Goal: Task Accomplishment & Management: Use online tool/utility

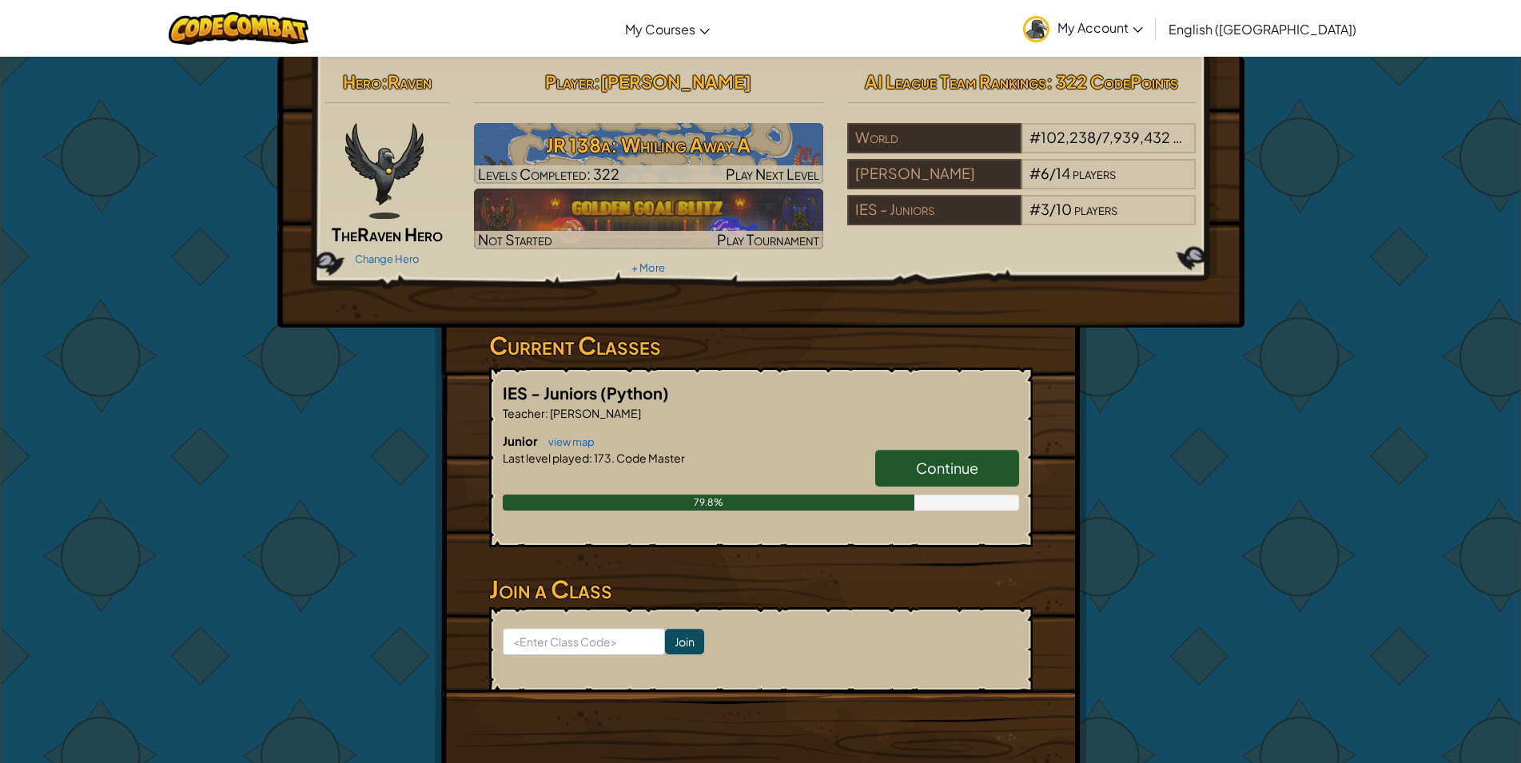
click at [1284, 564] on div "Hero : Raven The Raven Hero Change Hero Player : [PERSON_NAME] 138a: Whiling Aw…" at bounding box center [760, 418] width 1521 height 725
drag, startPoint x: 970, startPoint y: 500, endPoint x: 953, endPoint y: 483, distance: 24.3
click at [973, 495] on div "79.8%" at bounding box center [761, 503] width 516 height 16
drag, startPoint x: 965, startPoint y: 476, endPoint x: 966, endPoint y: 467, distance: 8.9
click at [966, 471] on span "Continue" at bounding box center [947, 468] width 62 height 18
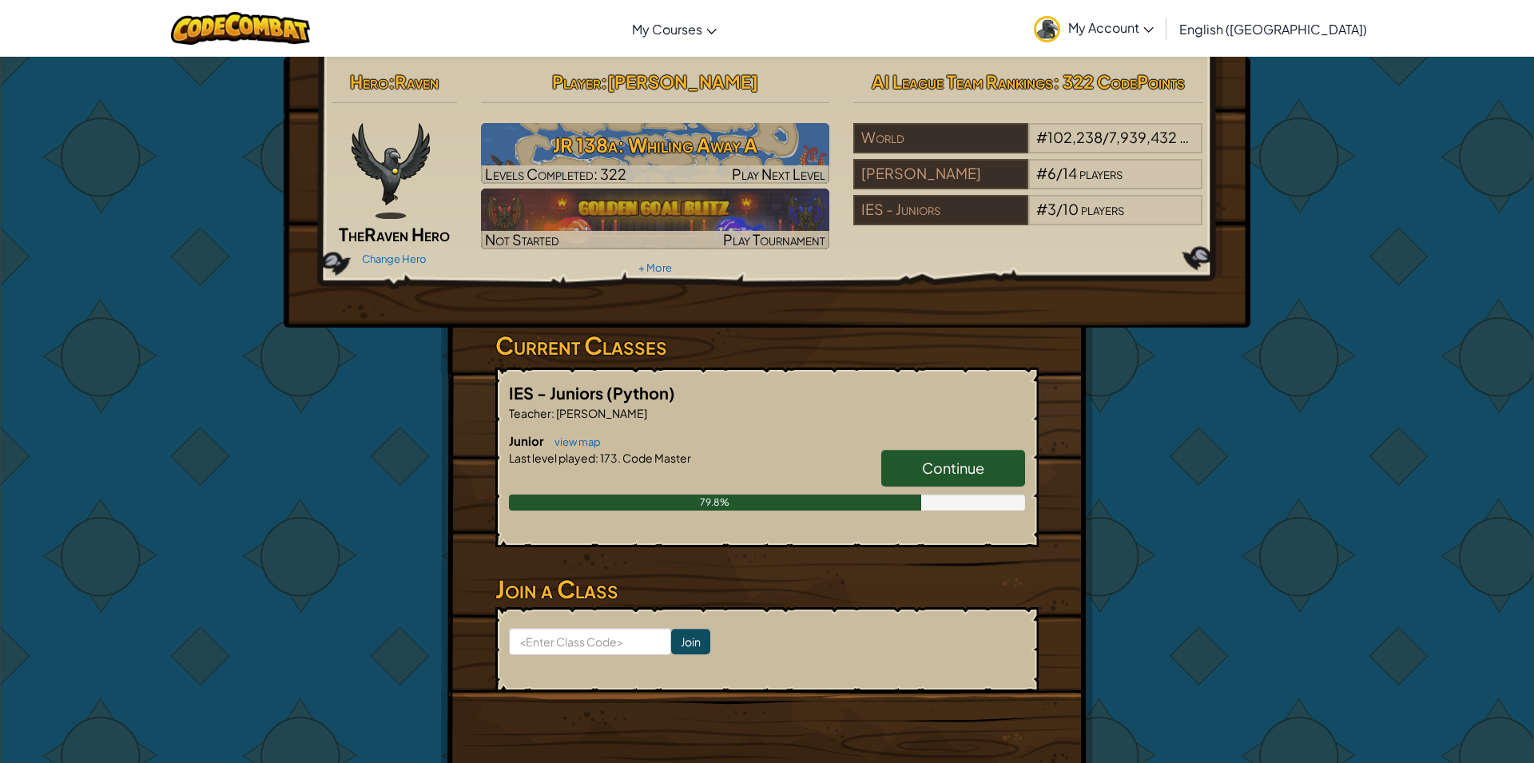
select select "en-[GEOGRAPHIC_DATA]"
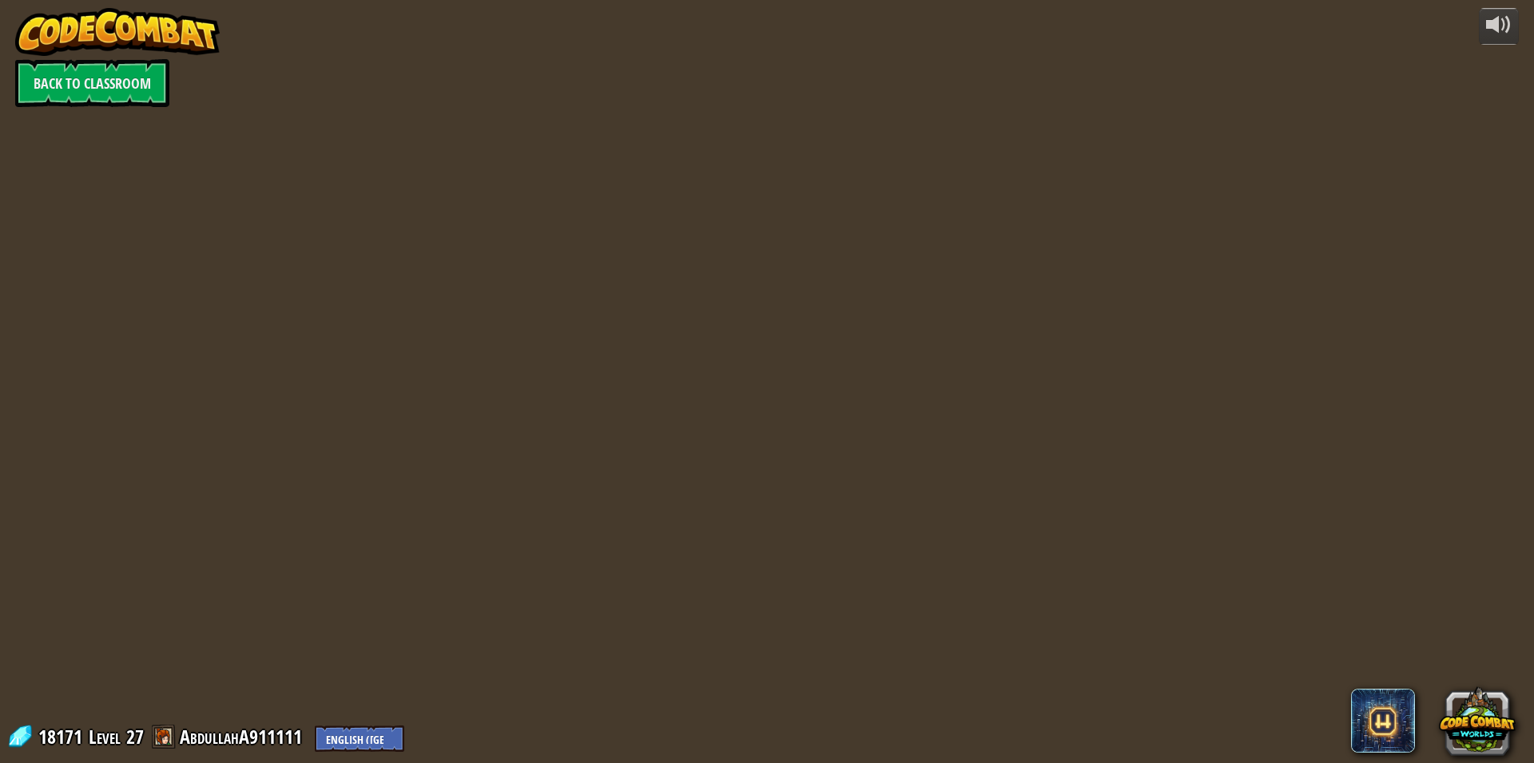
select select "en-[GEOGRAPHIC_DATA]"
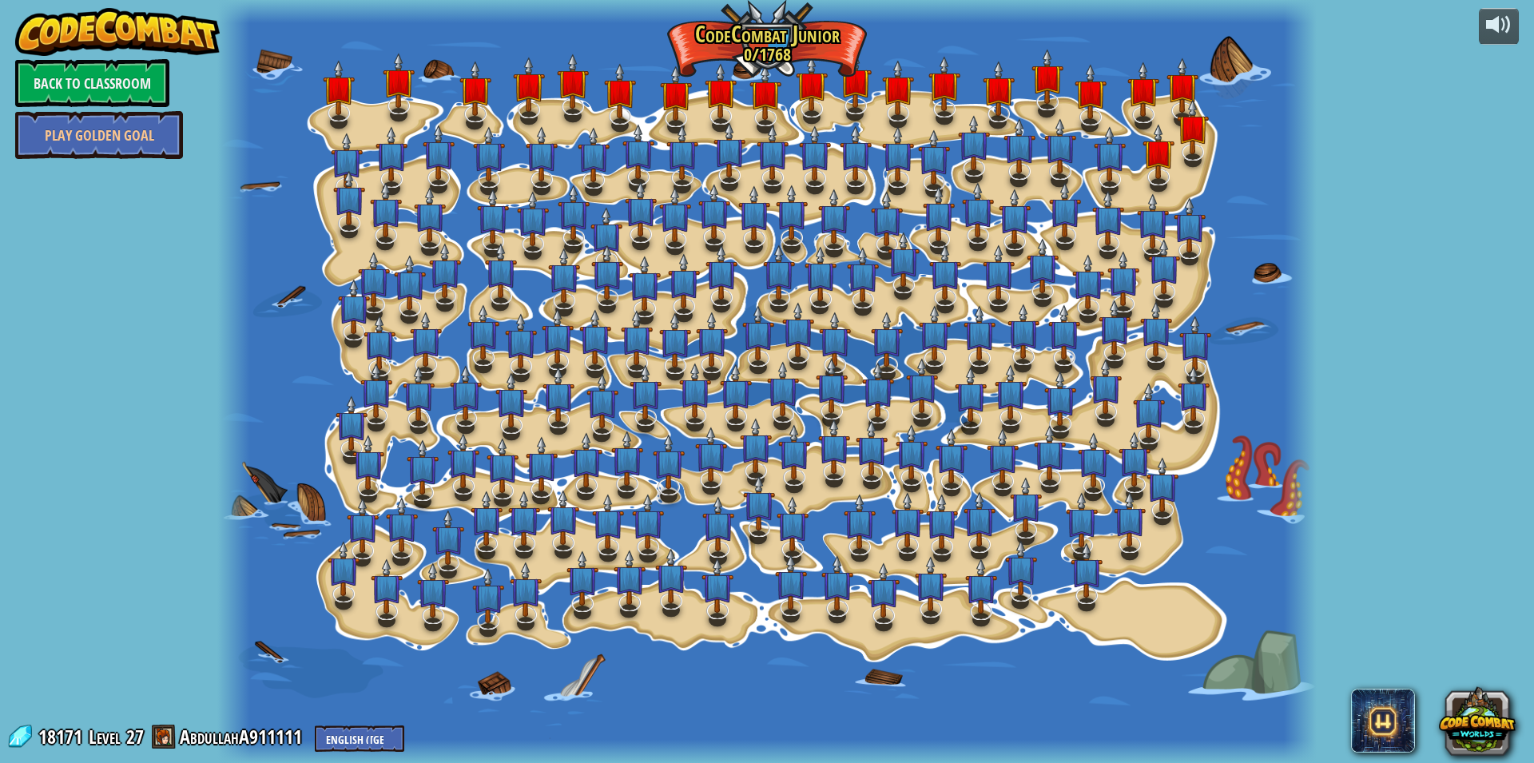
select select "en-[GEOGRAPHIC_DATA]"
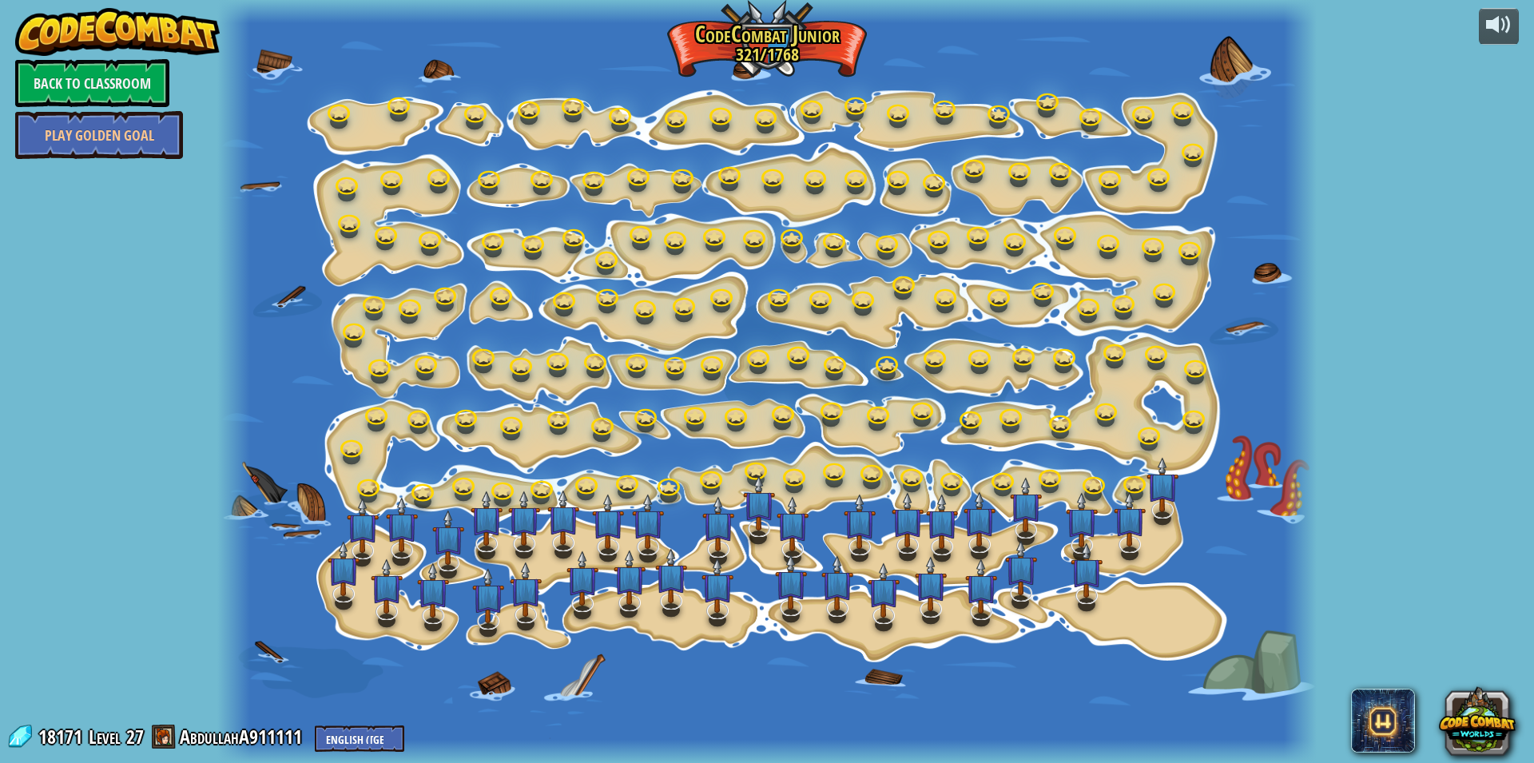
select select "en-[GEOGRAPHIC_DATA]"
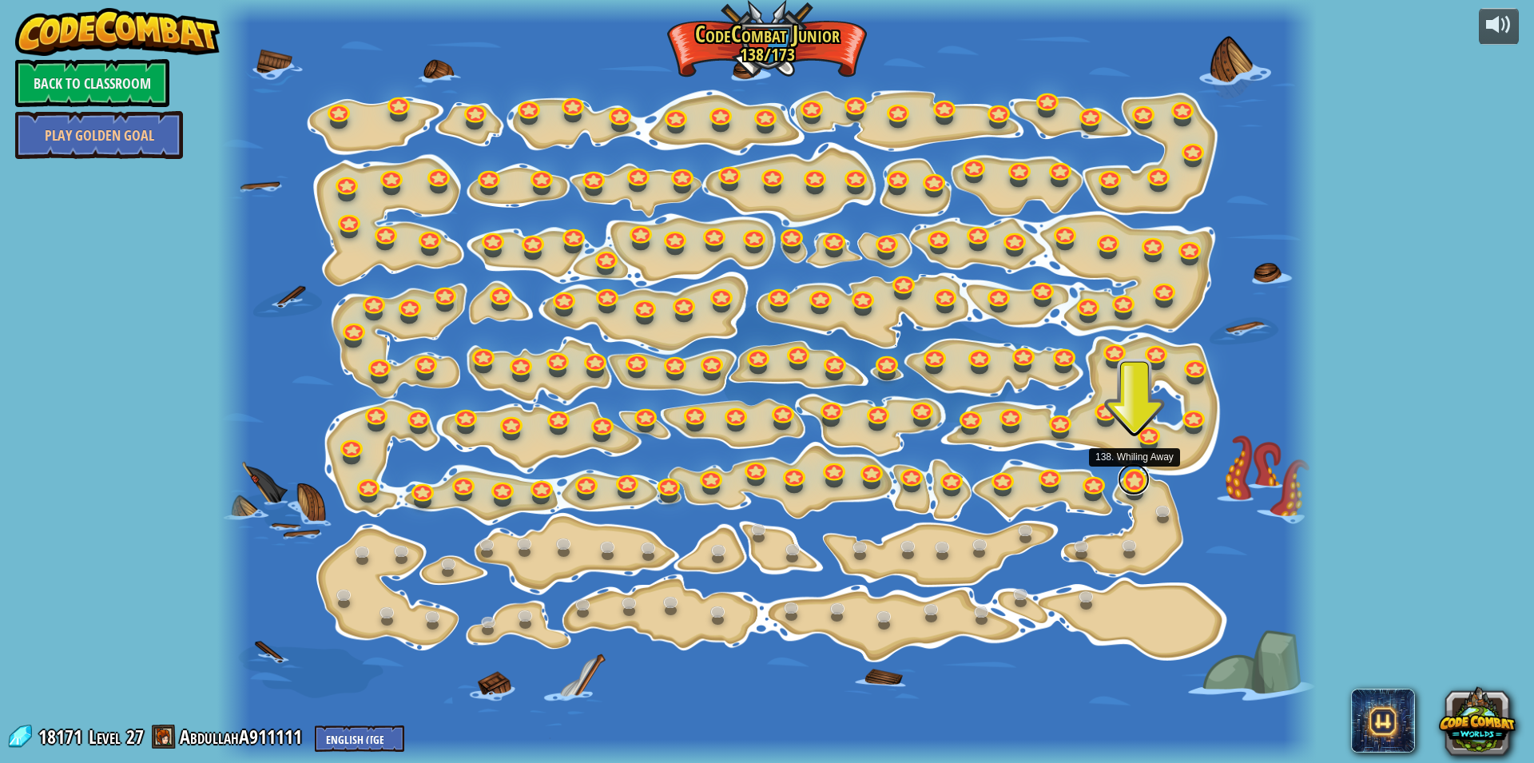
click at [1139, 484] on link at bounding box center [1134, 480] width 32 height 32
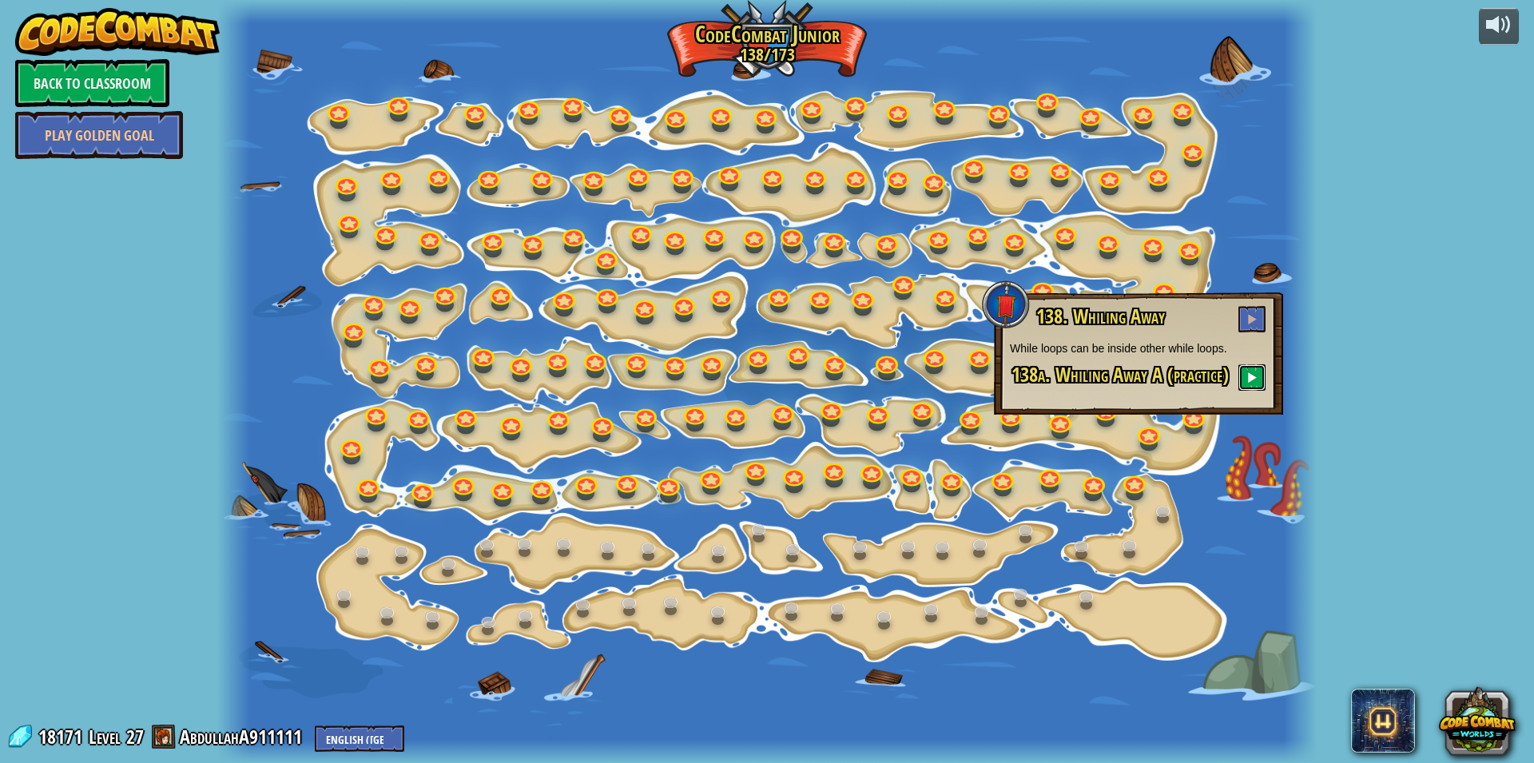
click at [1254, 383] on span at bounding box center [1252, 377] width 11 height 11
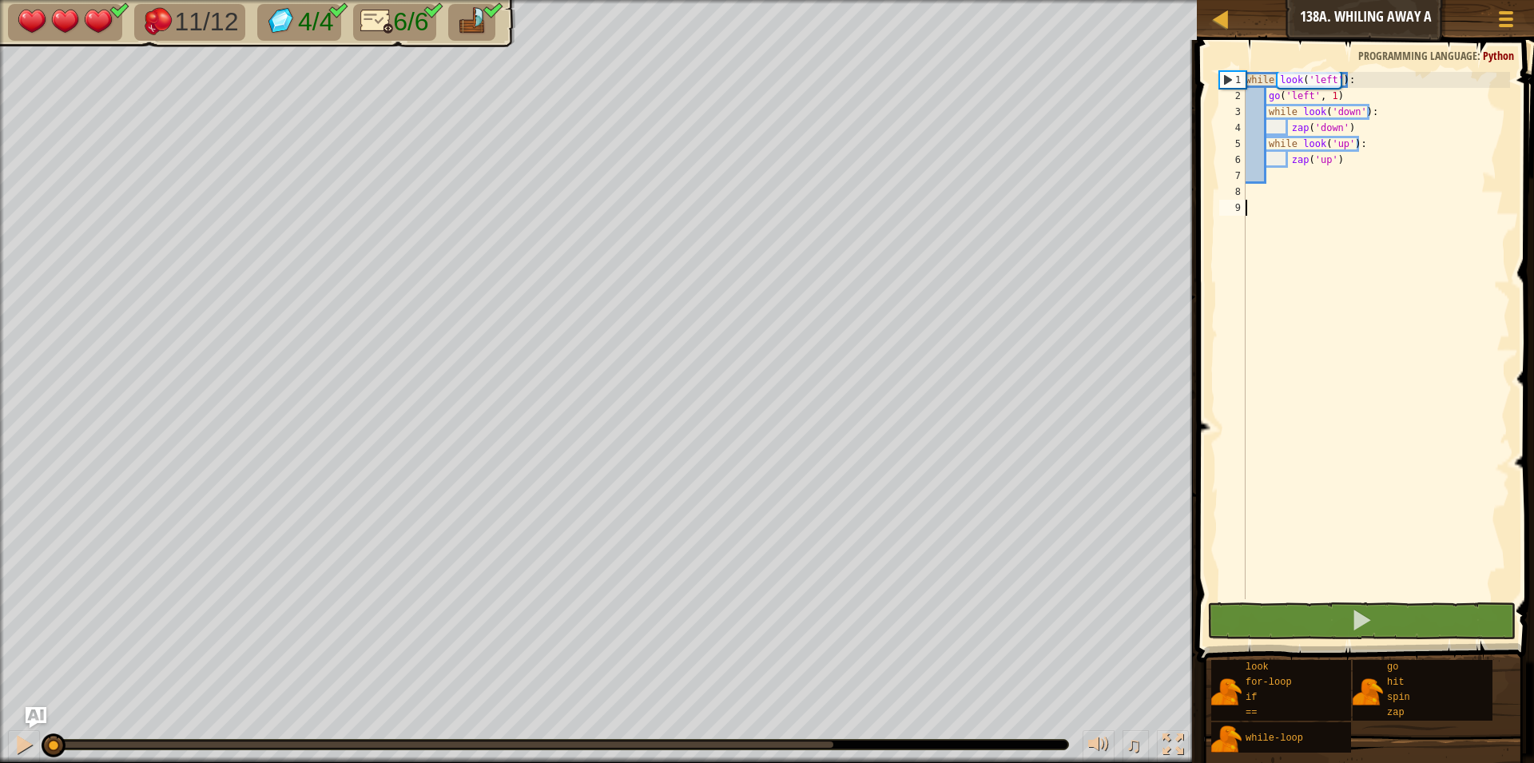
click at [30, 718] on img "Ask AI" at bounding box center [36, 717] width 21 height 21
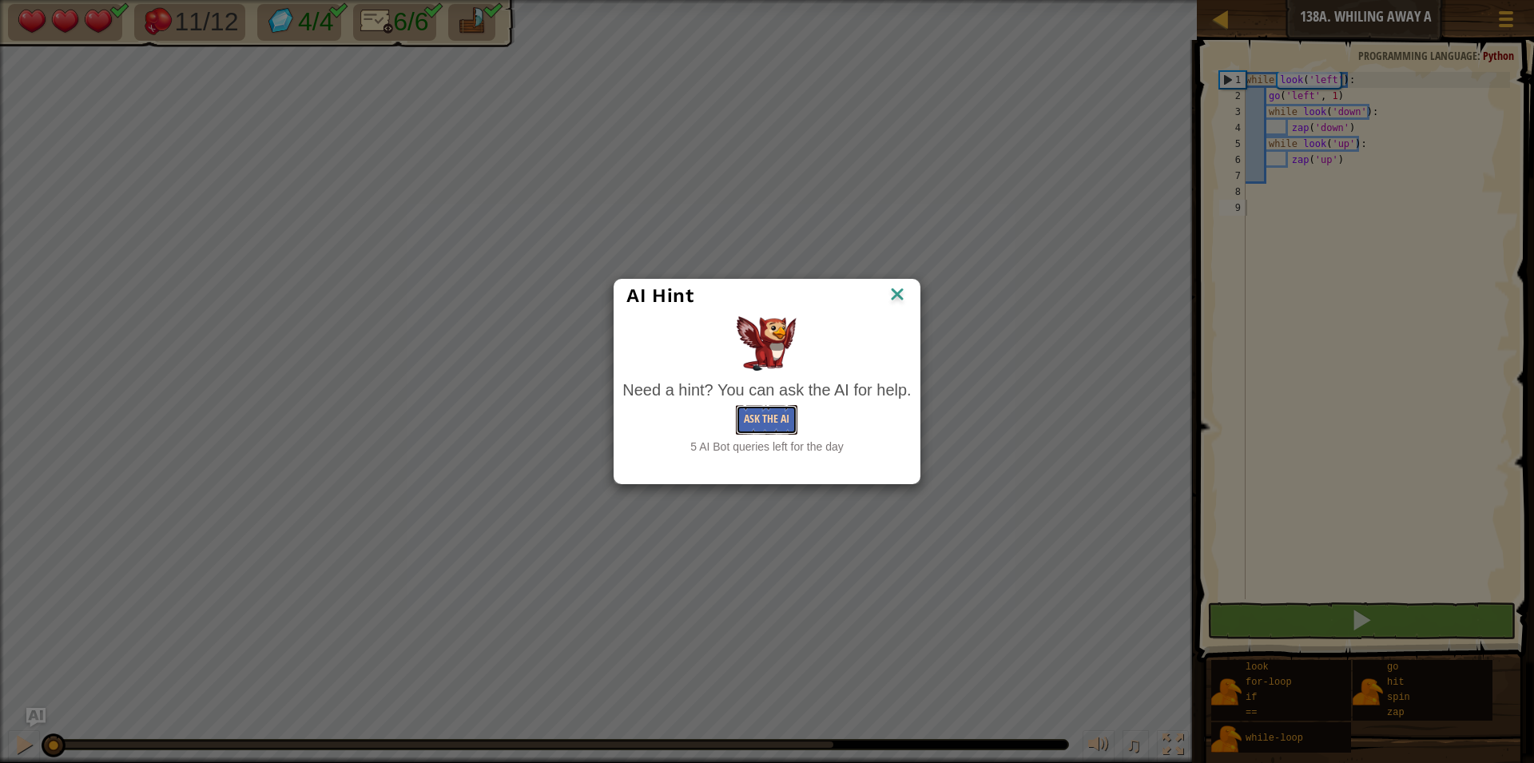
click at [750, 424] on button "Ask the AI" at bounding box center [767, 420] width 62 height 30
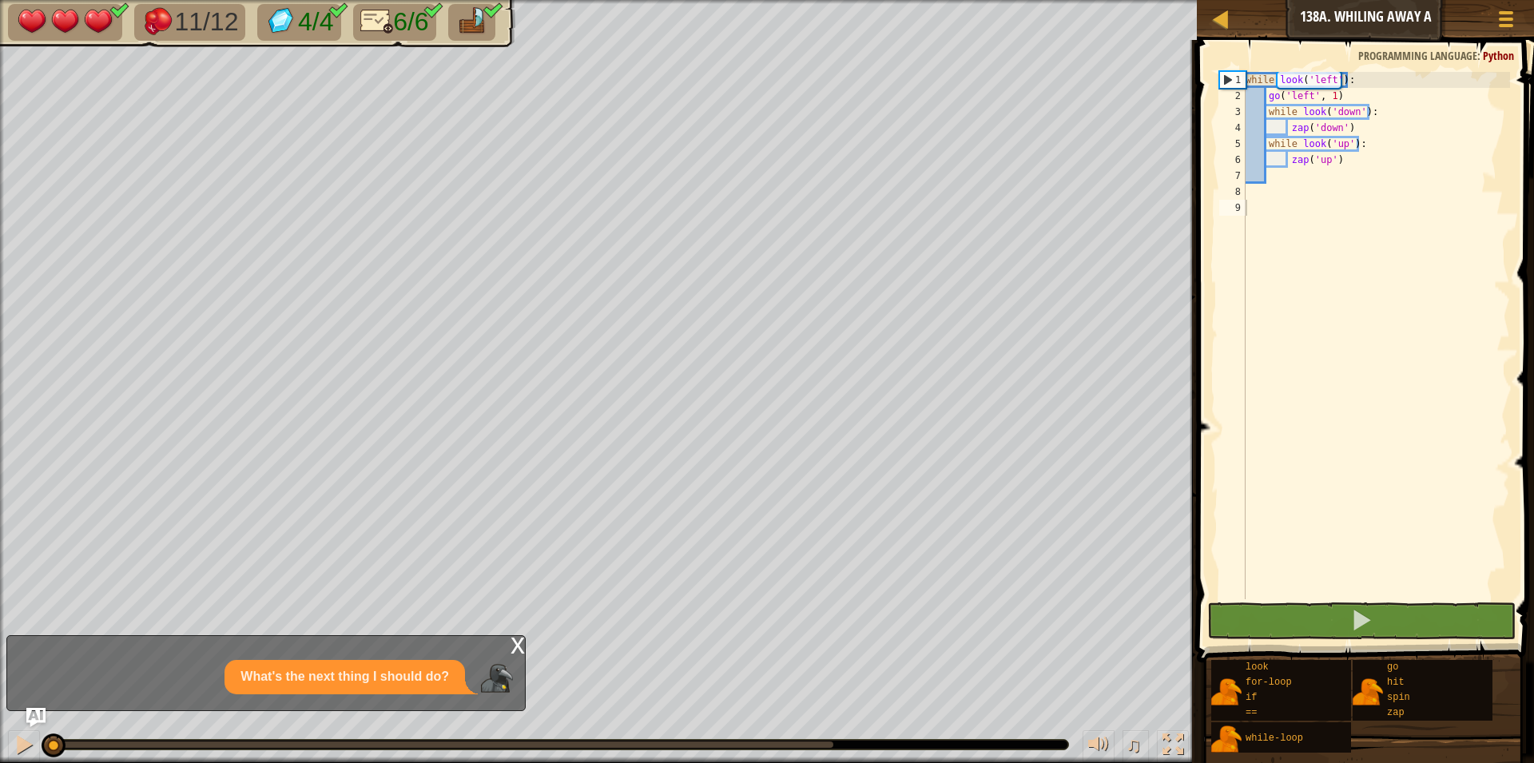
click at [254, 691] on div "What's the next thing I should do?" at bounding box center [345, 677] width 241 height 34
click at [298, 688] on div "What's the next thing I should do?" at bounding box center [345, 677] width 241 height 34
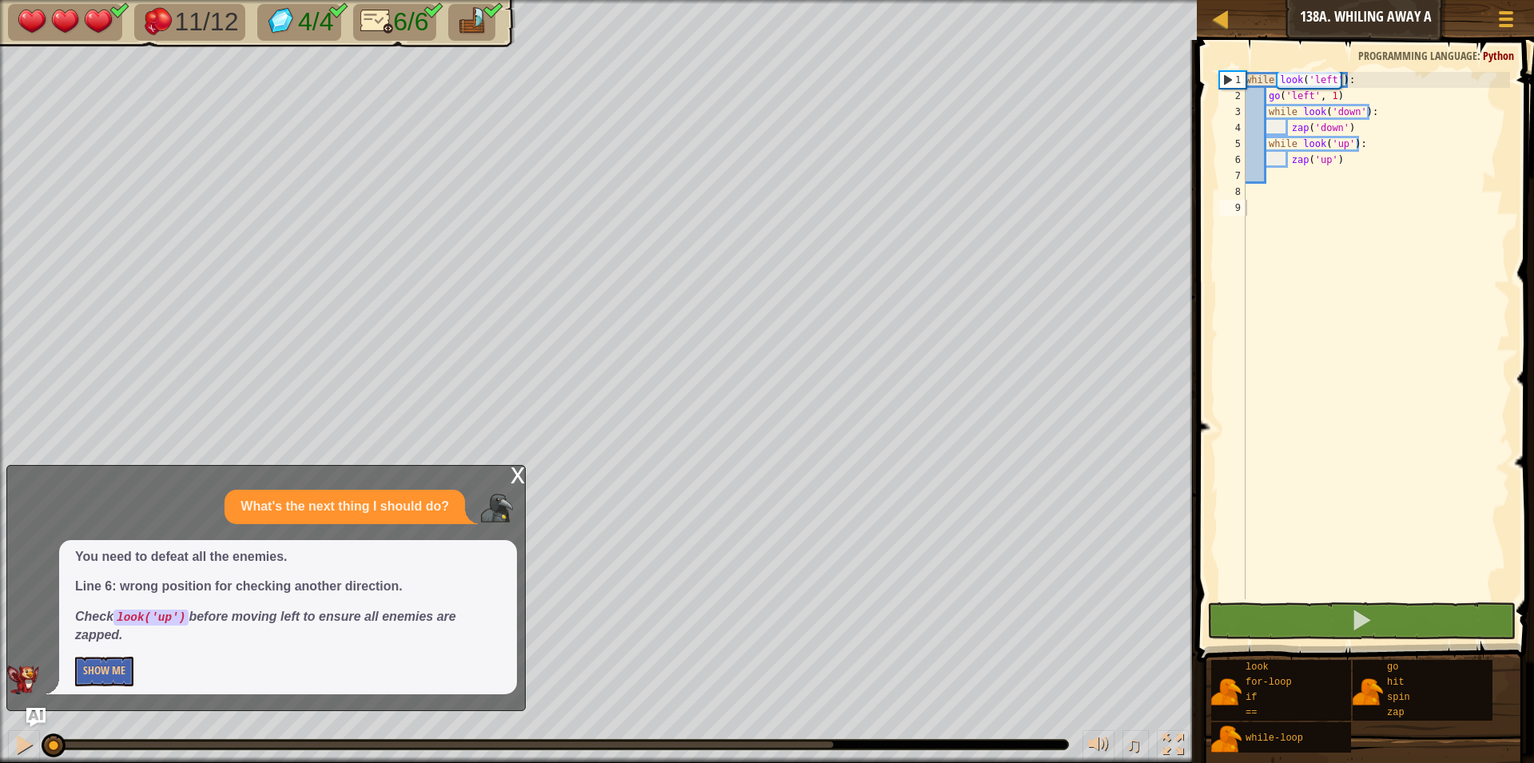
click at [298, 688] on div "You need to defeat all the enemies. Line 6: wrong position for checking another…" at bounding box center [288, 617] width 458 height 154
click at [120, 667] on button "Show Me" at bounding box center [104, 672] width 58 height 30
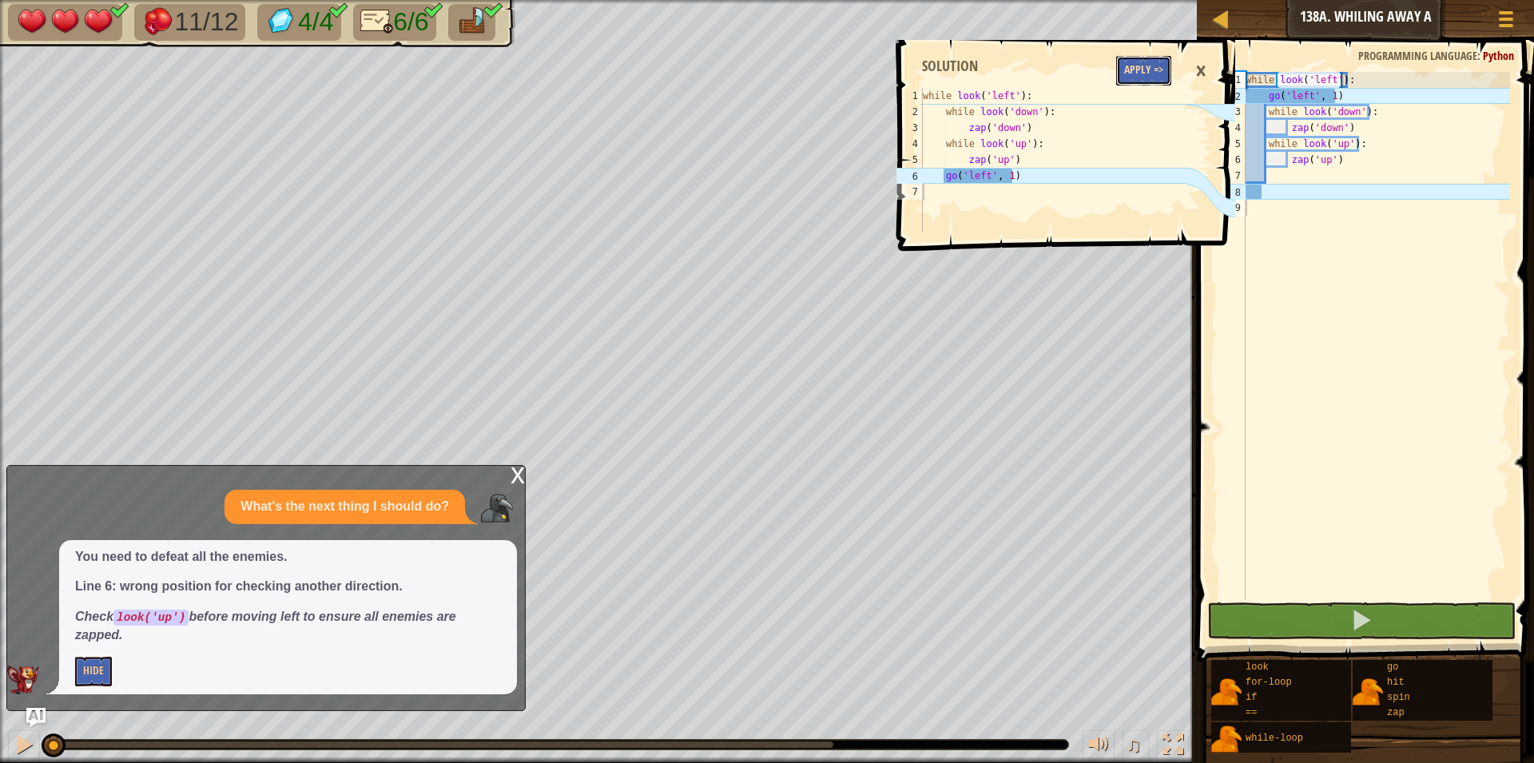
click at [1134, 77] on button "Apply =>" at bounding box center [1143, 71] width 55 height 30
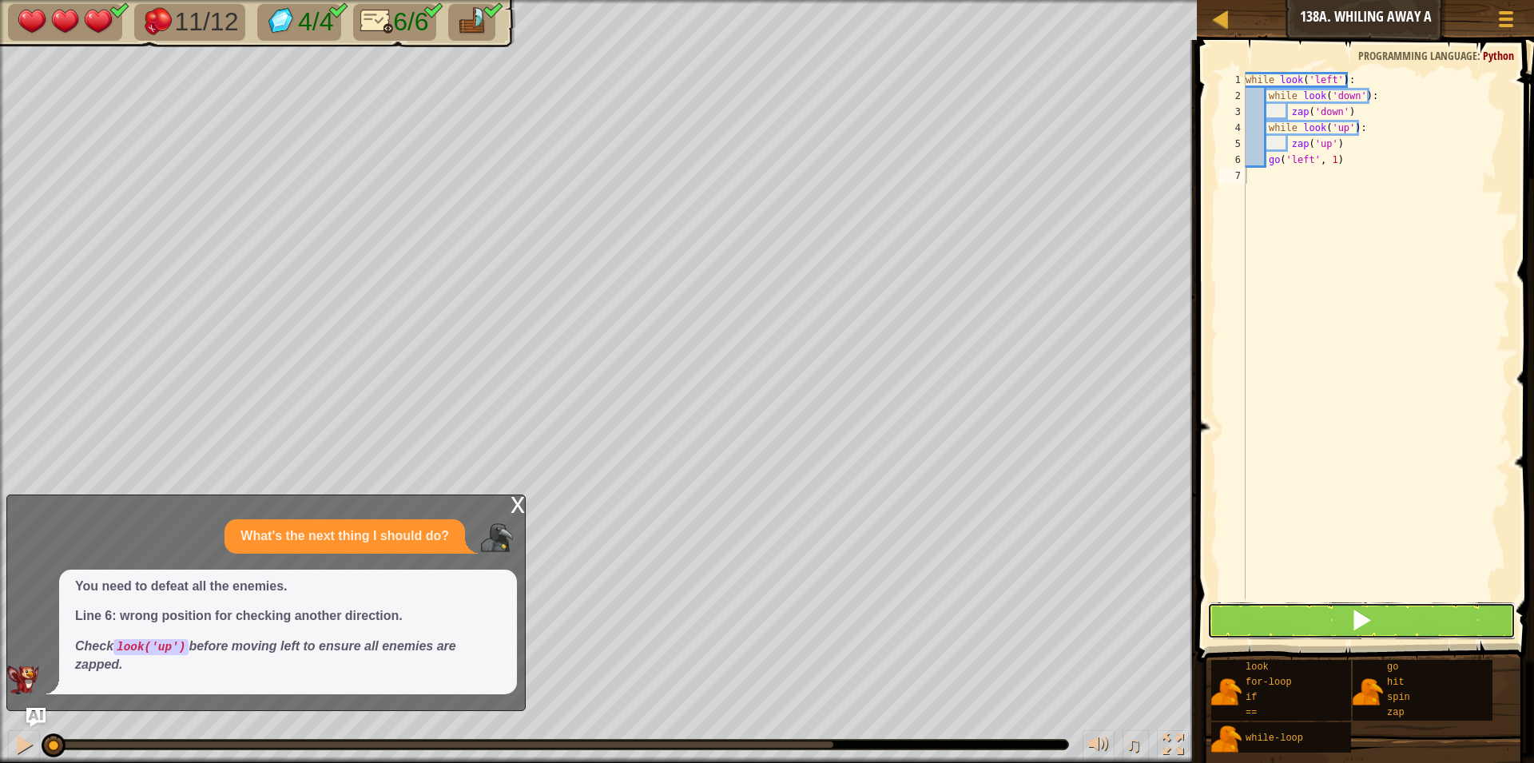
drag, startPoint x: 1266, startPoint y: 627, endPoint x: 1255, endPoint y: 590, distance: 38.4
click at [1263, 609] on button at bounding box center [1362, 621] width 308 height 37
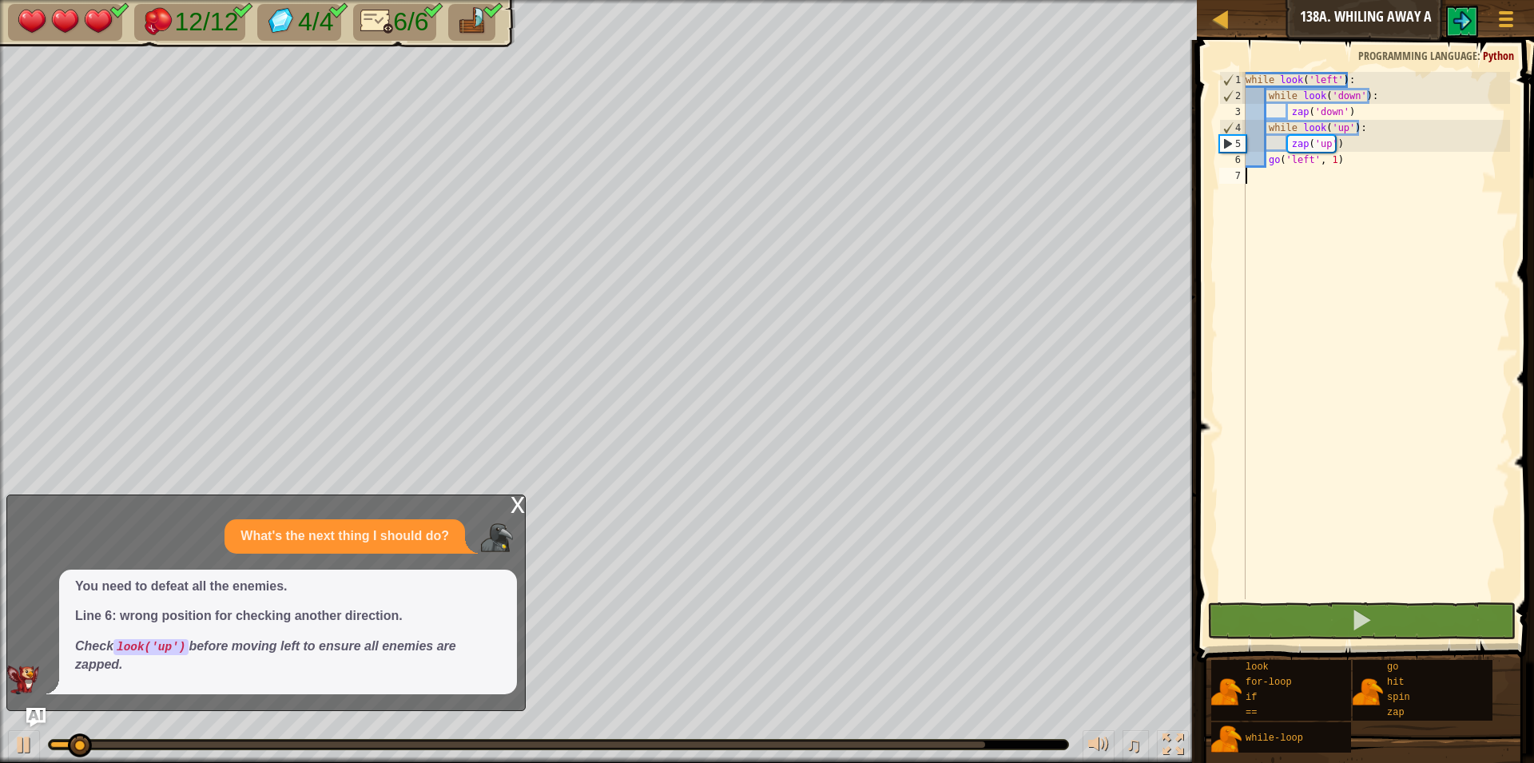
click at [515, 503] on div "x" at bounding box center [518, 503] width 14 height 16
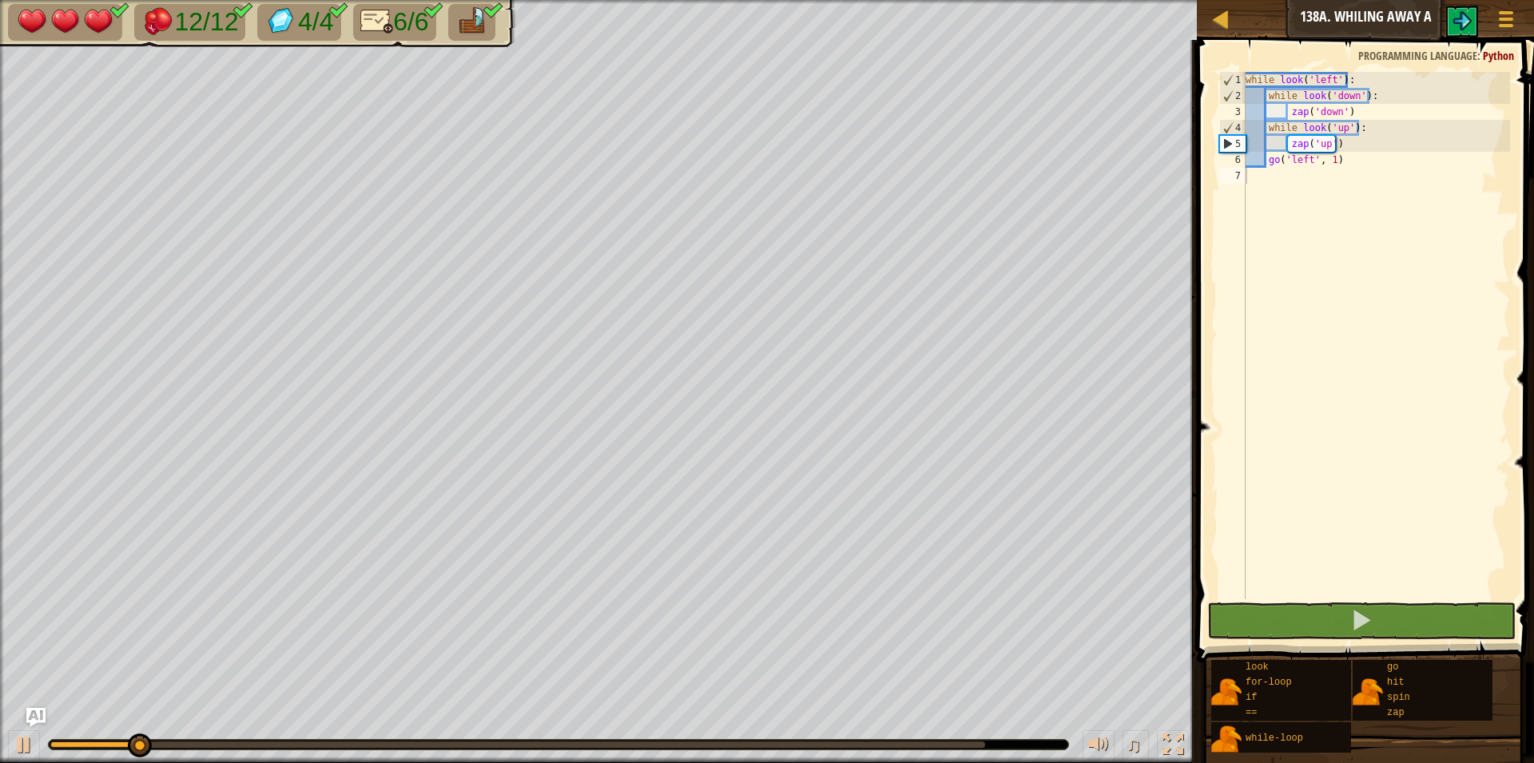
drag, startPoint x: 117, startPoint y: 754, endPoint x: 372, endPoint y: 738, distance: 256.2
click at [424, 746] on div "♫" at bounding box center [598, 741] width 1197 height 48
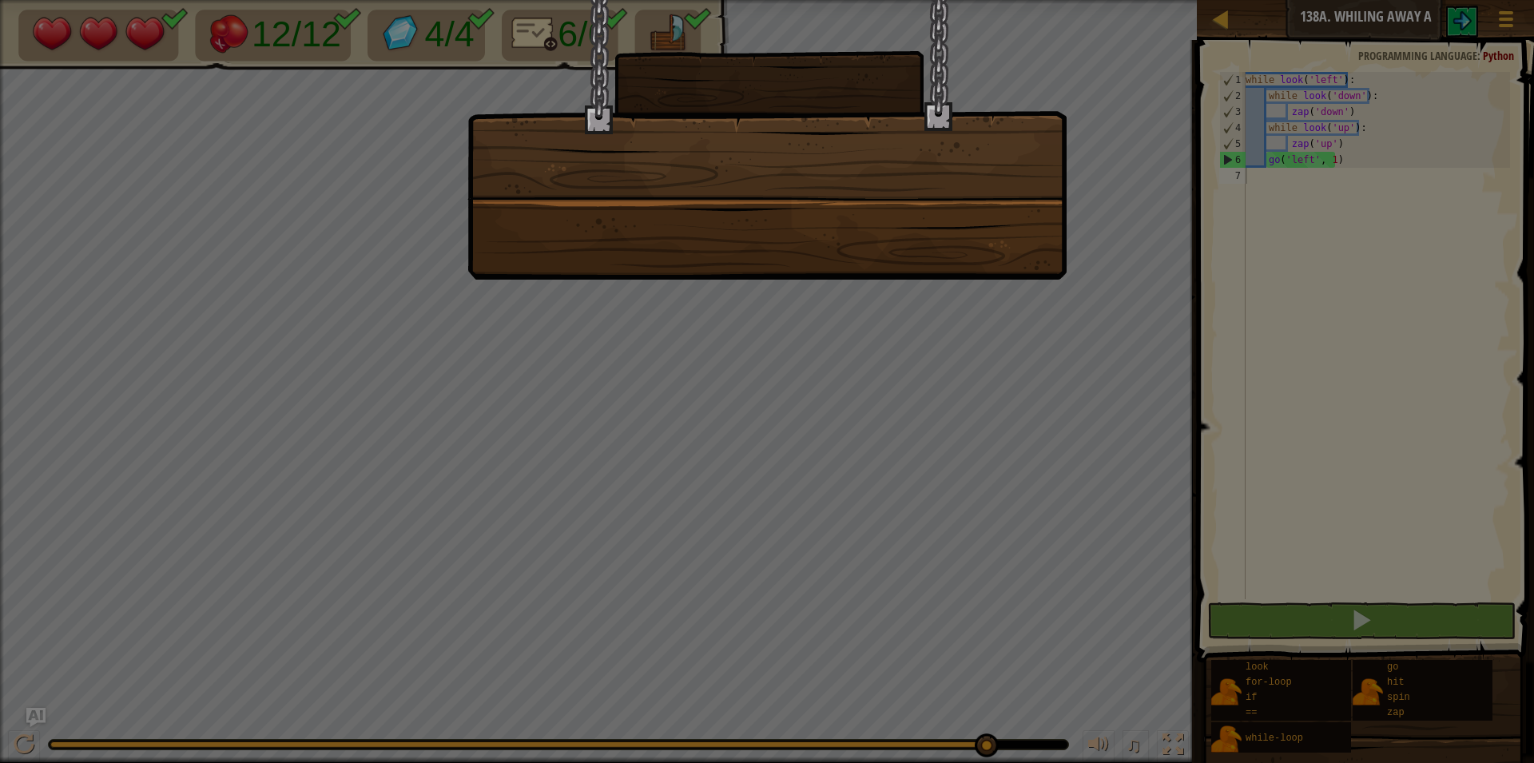
drag, startPoint x: 251, startPoint y: 743, endPoint x: 1026, endPoint y: 506, distance: 810.7
click at [1026, 2] on body "Map Junior 138a. Whiling Away A Game Menu 1 2 3 4 5 6 7 while look ( 'left' ) :…" at bounding box center [767, 1] width 1534 height 2
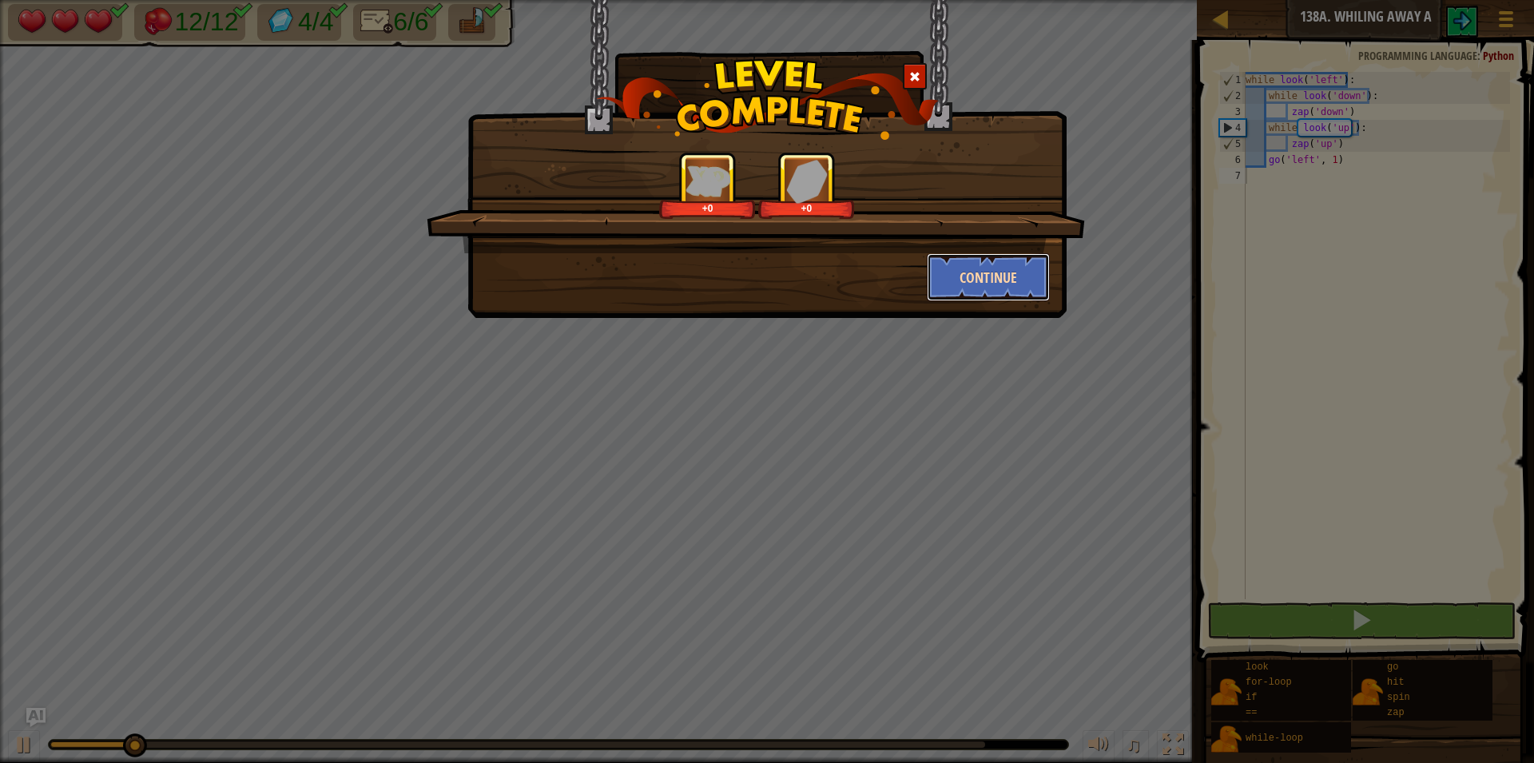
click at [1003, 294] on button "Continue" at bounding box center [989, 277] width 124 height 48
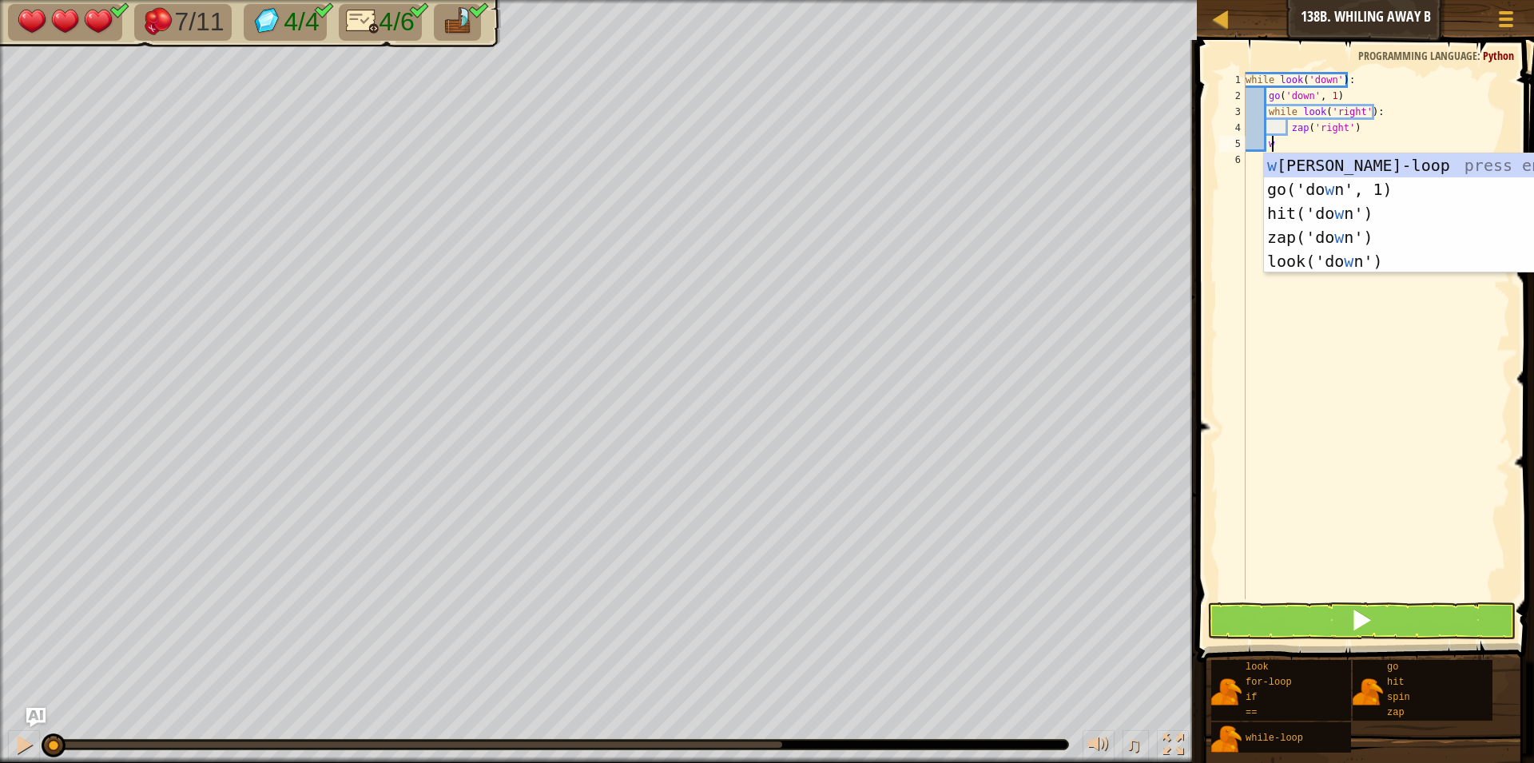
scroll to position [7, 2]
type textarea "while look('left'):"
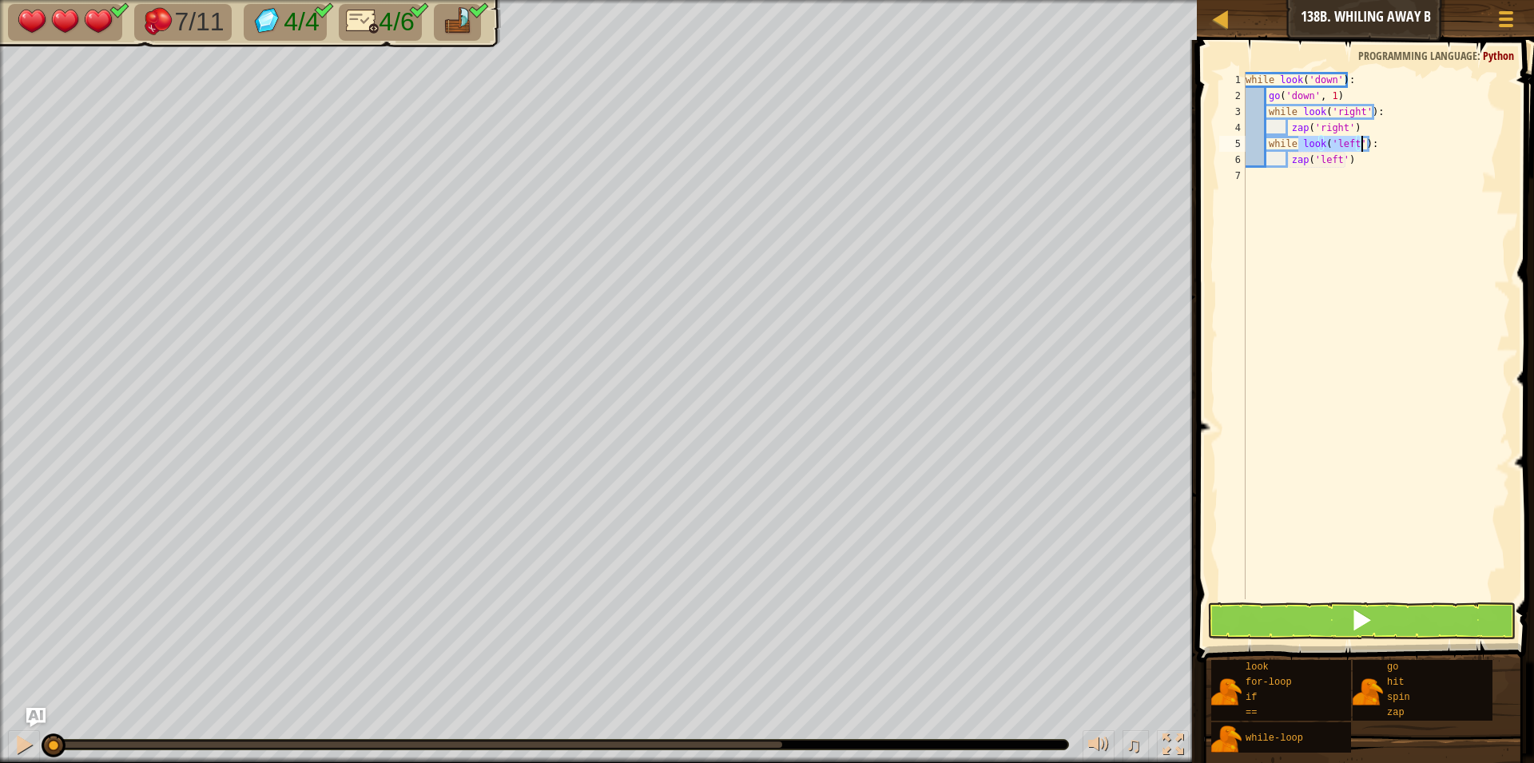
drag, startPoint x: 1370, startPoint y: 316, endPoint x: 1383, endPoint y: 289, distance: 30.0
click at [1369, 316] on div "while look ( 'down' ) : go ( 'down' , 1 ) while look ( 'right' ) : zap ( 'right…" at bounding box center [1377, 351] width 268 height 559
click at [1363, 164] on div "while look ( 'down' ) : go ( 'down' , 1 ) while look ( 'right' ) : zap ( 'right…" at bounding box center [1377, 351] width 268 height 559
type textarea "zap('left')"
type textarea "g"
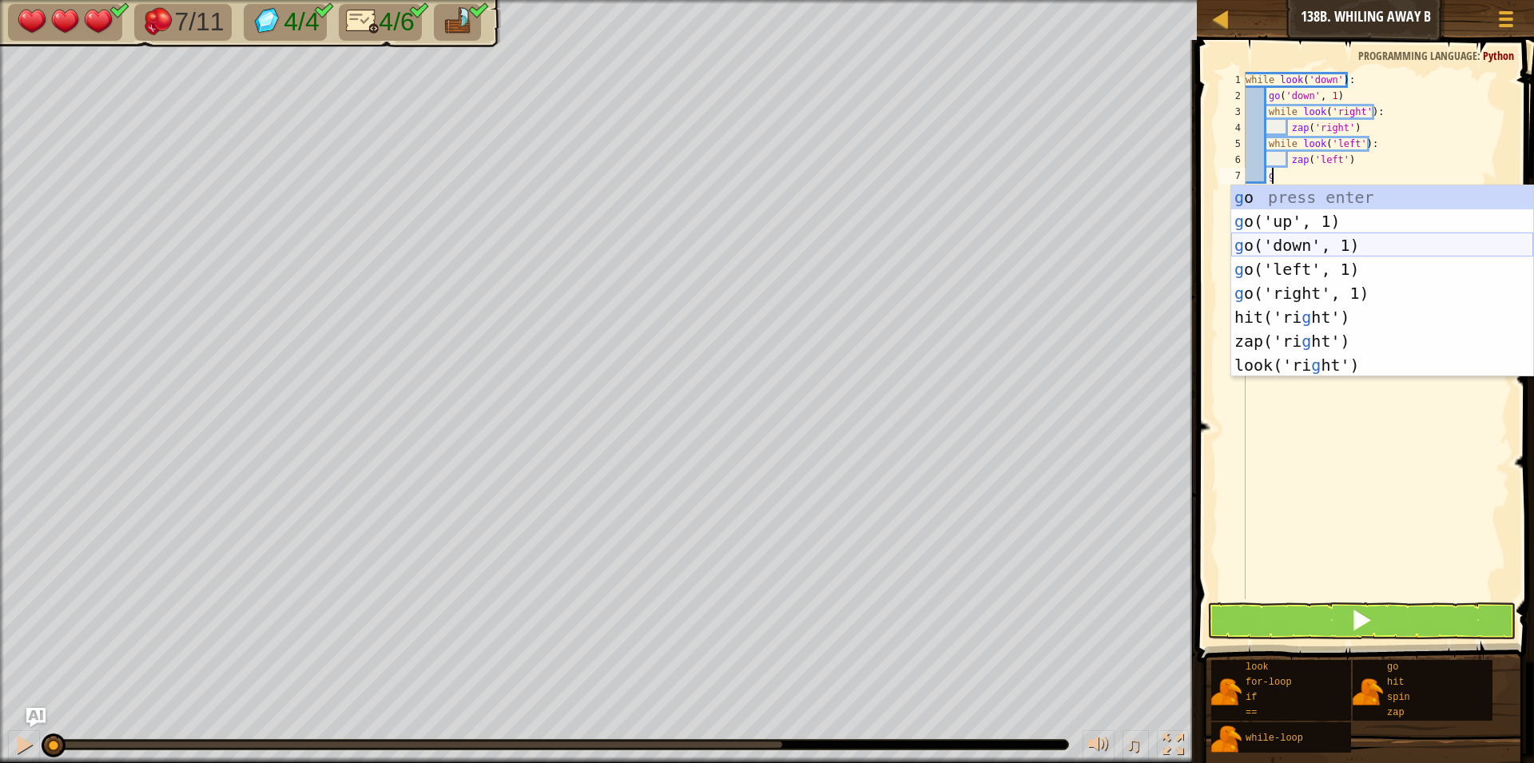
click at [1324, 253] on div "g o press enter g o('up', 1) press enter g o('down', 1) press enter g o('left',…" at bounding box center [1383, 305] width 302 height 240
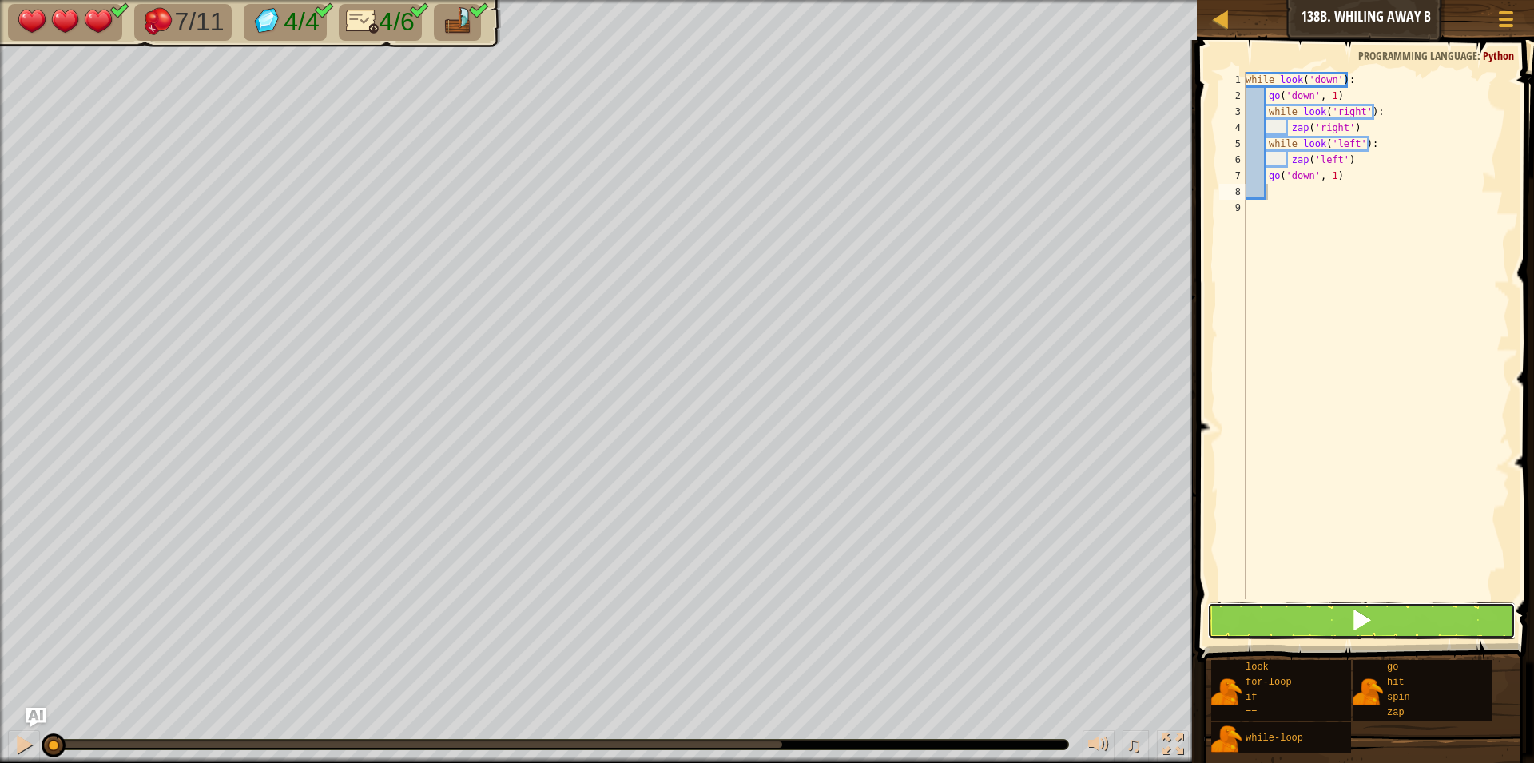
click at [1234, 637] on button at bounding box center [1362, 621] width 308 height 37
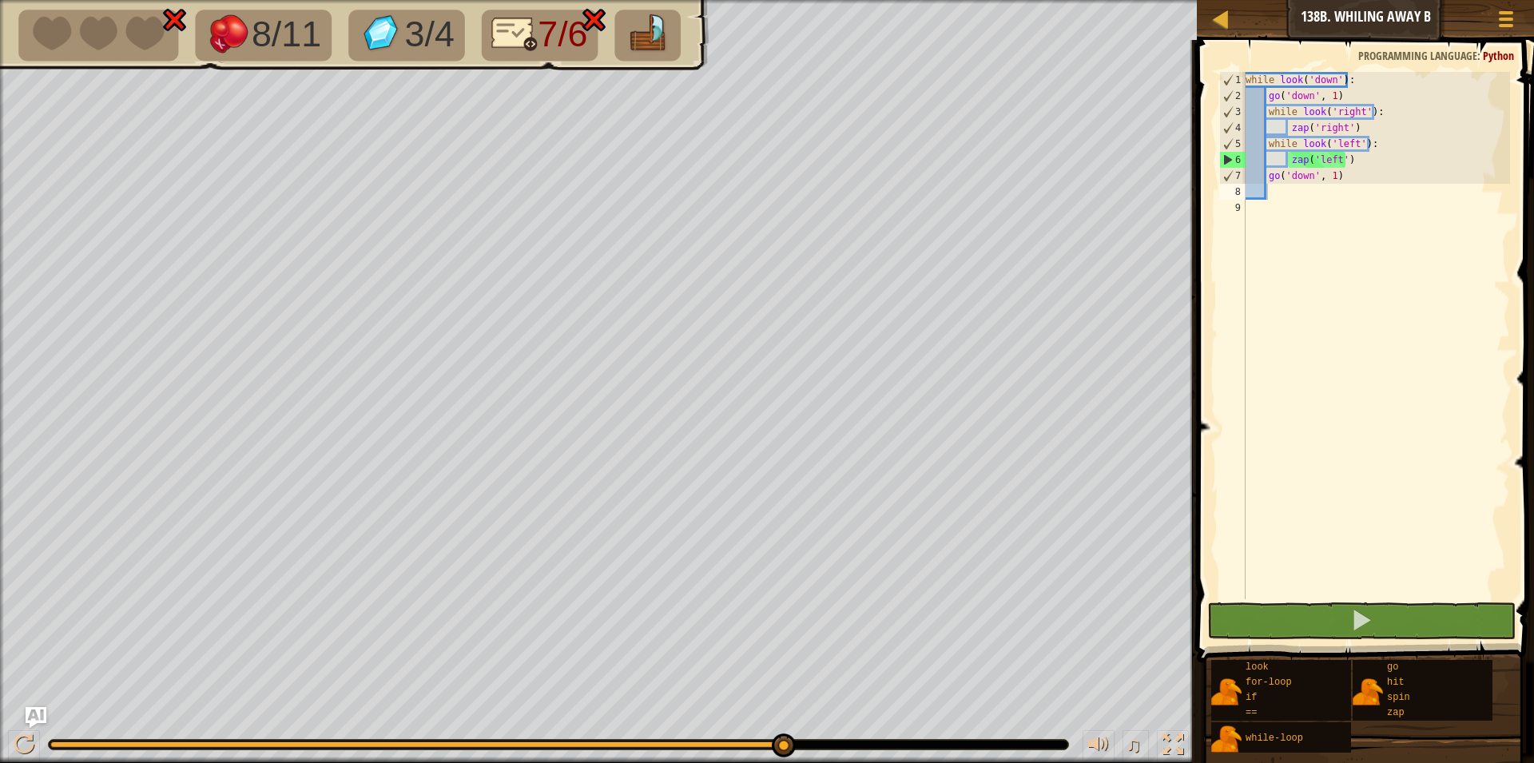
click at [34, 718] on img "Ask AI" at bounding box center [36, 717] width 21 height 21
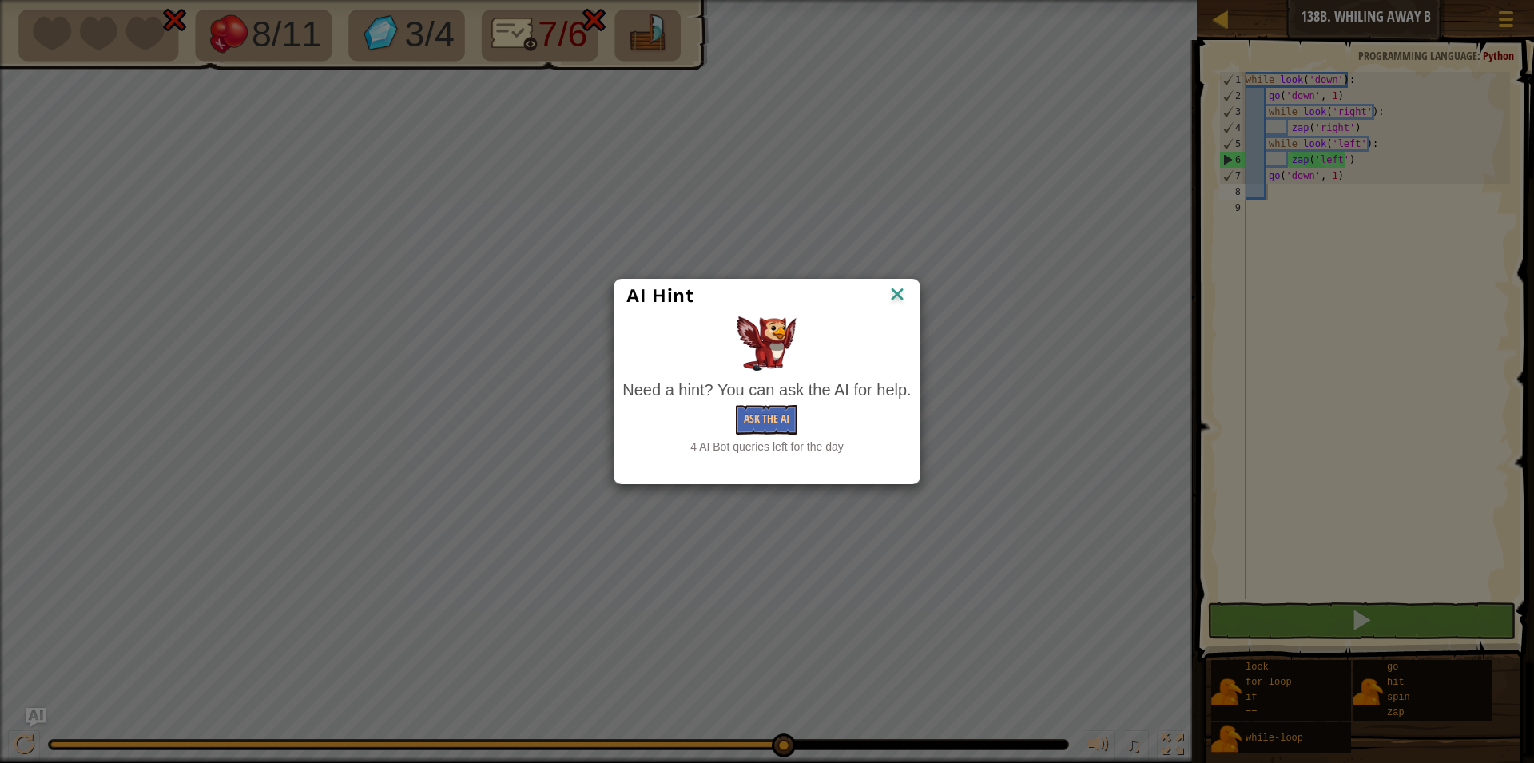
click at [900, 295] on img at bounding box center [897, 296] width 21 height 24
